Goal: Find contact information: Find contact information

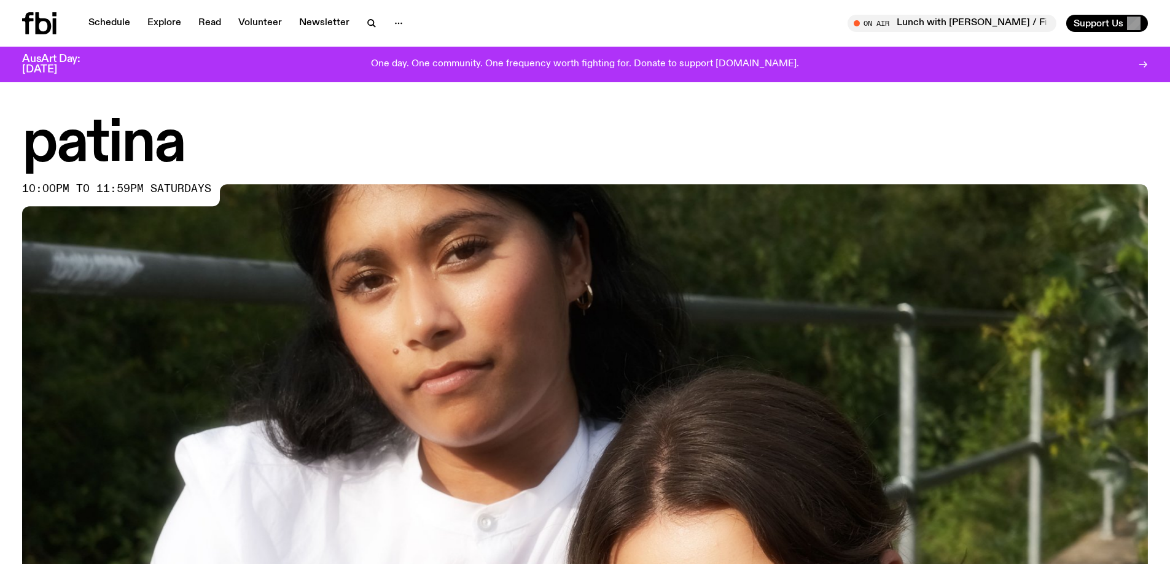
click at [44, 26] on icon at bounding box center [39, 23] width 34 height 22
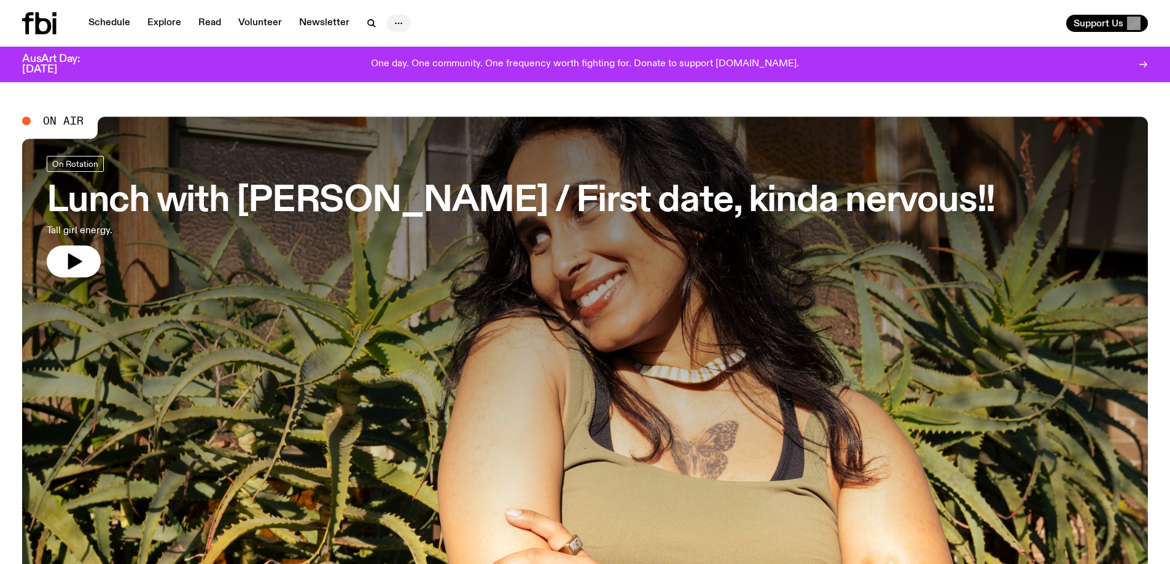
click at [397, 20] on icon "button" at bounding box center [398, 23] width 15 height 15
click at [400, 68] on link "Contact" at bounding box center [398, 69] width 61 height 17
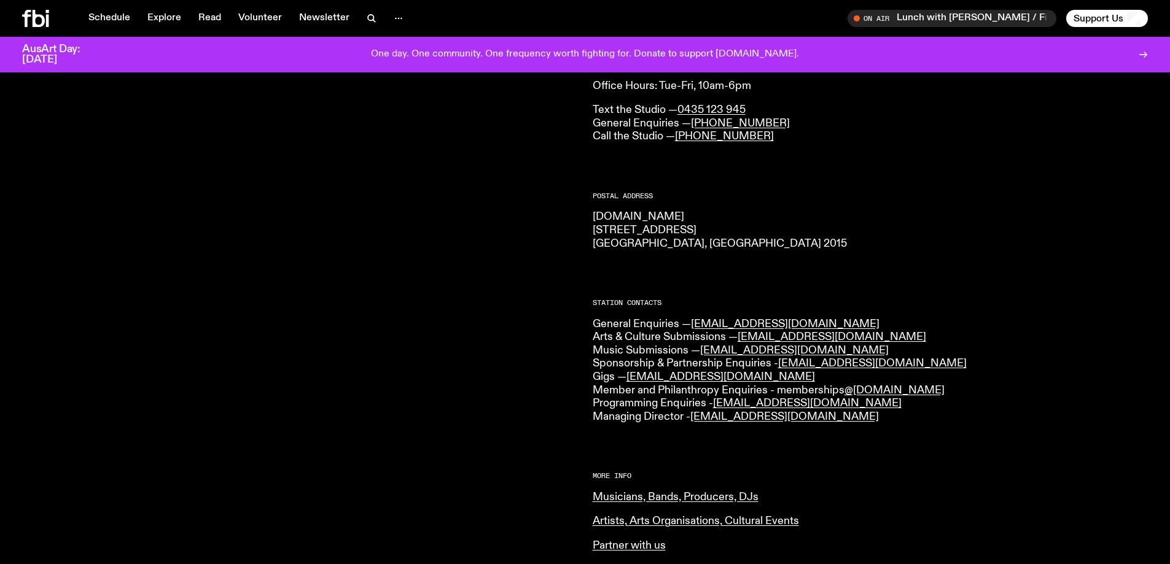
scroll to position [184, 0]
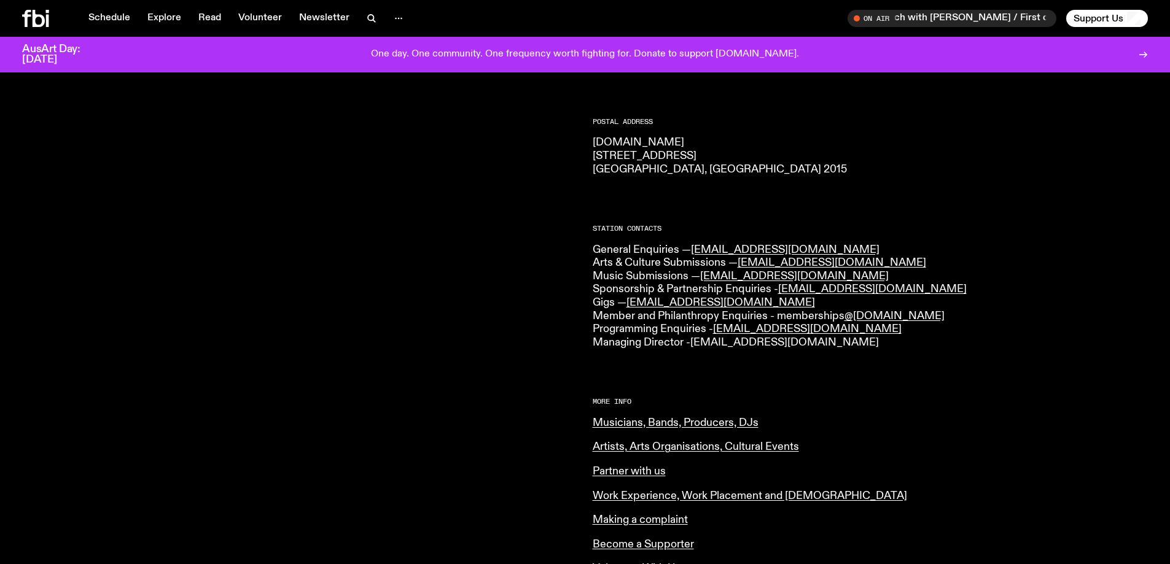
drag, startPoint x: 890, startPoint y: 349, endPoint x: 696, endPoint y: 341, distance: 194.8
click at [696, 341] on p "General Enquiries — [EMAIL_ADDRESS][DOMAIN_NAME] Arts & Culture Submissions — […" at bounding box center [871, 297] width 556 height 106
copy link "[EMAIL_ADDRESS][DOMAIN_NAME]"
